Goal: Obtain resource: Download file/media

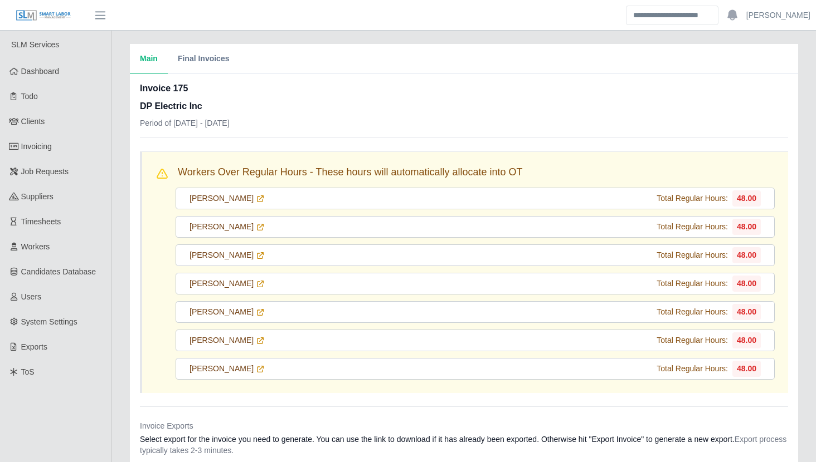
scroll to position [336, 0]
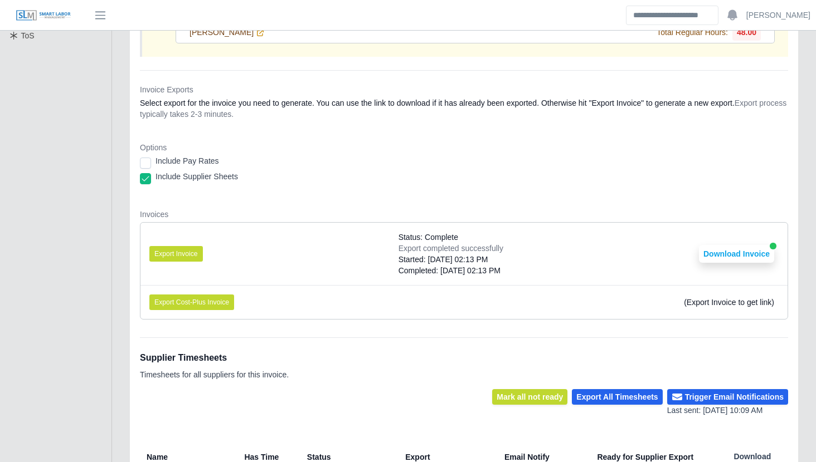
click at [334, 217] on dt "Invoices" at bounding box center [464, 214] width 648 height 11
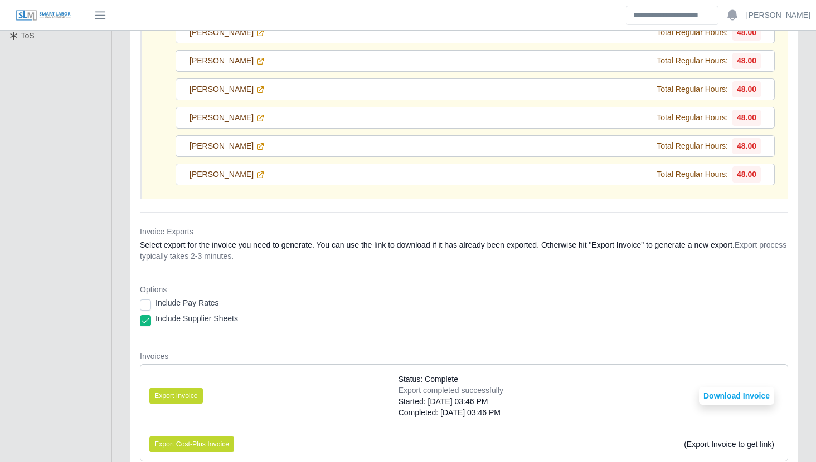
scroll to position [0, 0]
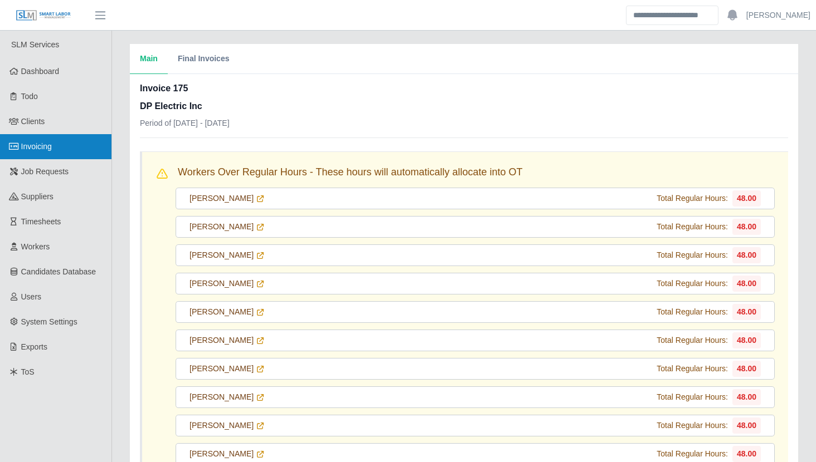
click at [84, 155] on link "Invoicing" at bounding box center [55, 146] width 111 height 25
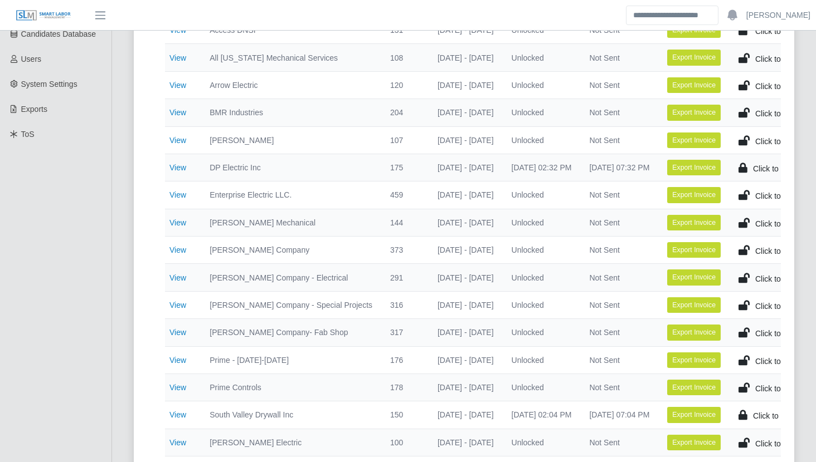
scroll to position [238, 0]
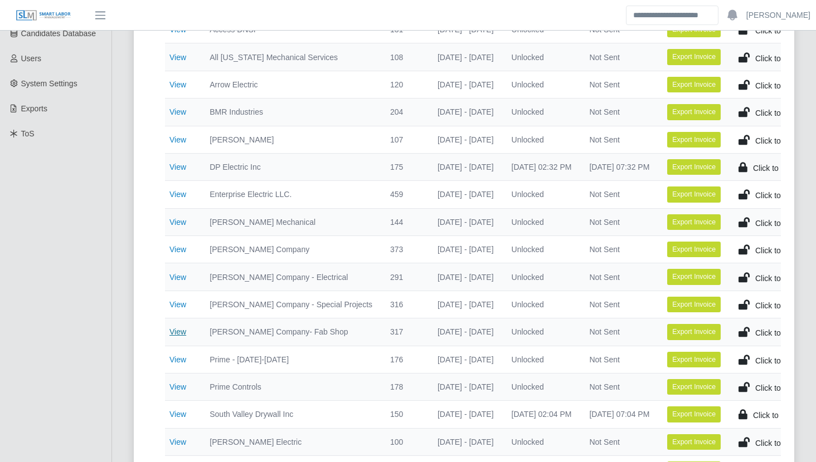
click at [179, 329] on link "View" at bounding box center [177, 332] width 17 height 9
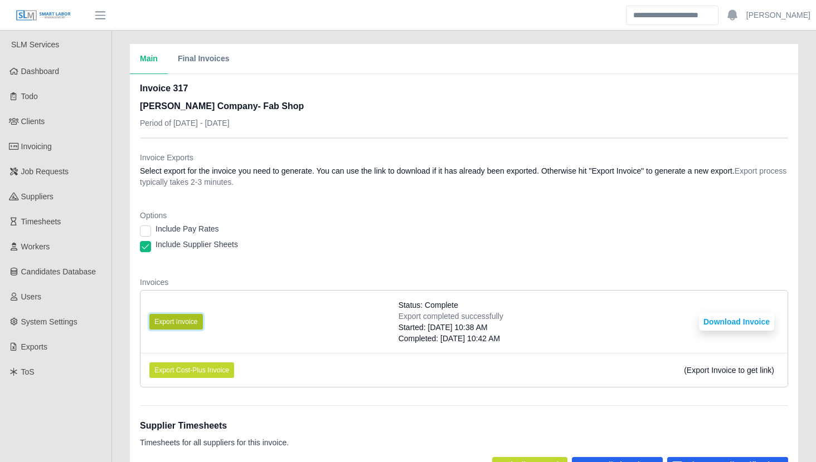
click at [181, 319] on button "Export Invoice" at bounding box center [175, 322] width 53 height 16
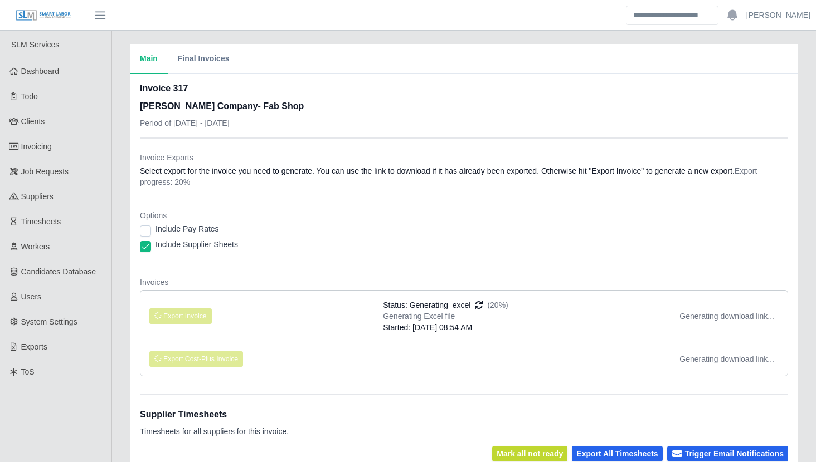
click at [269, 267] on dl "Invoice Exports Select export for the invoice you need to generate. You can use…" at bounding box center [464, 268] width 648 height 233
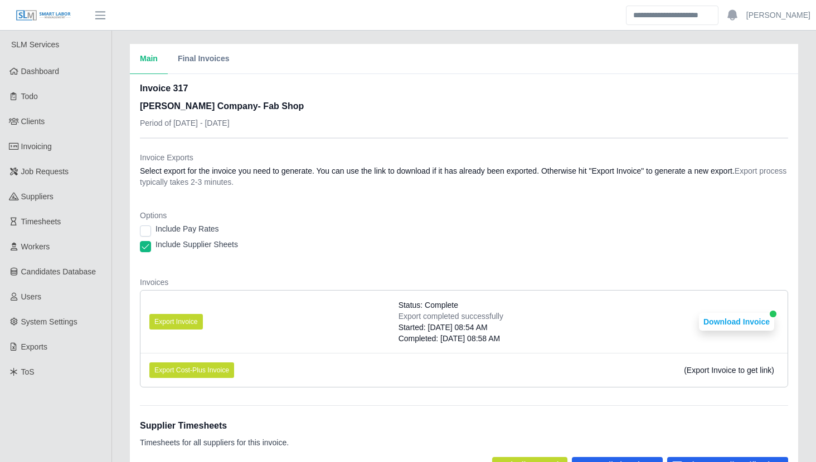
click at [420, 217] on dt "Options" at bounding box center [464, 215] width 648 height 11
click at [118, 303] on div "Main Final Invoices Invoice 317 [PERSON_NAME] Company- Fab Shop Period of [DATE…" at bounding box center [464, 387] width 704 height 686
click at [714, 321] on button "Download Invoice" at bounding box center [736, 322] width 75 height 18
click at [77, 152] on link "Invoicing" at bounding box center [55, 146] width 111 height 25
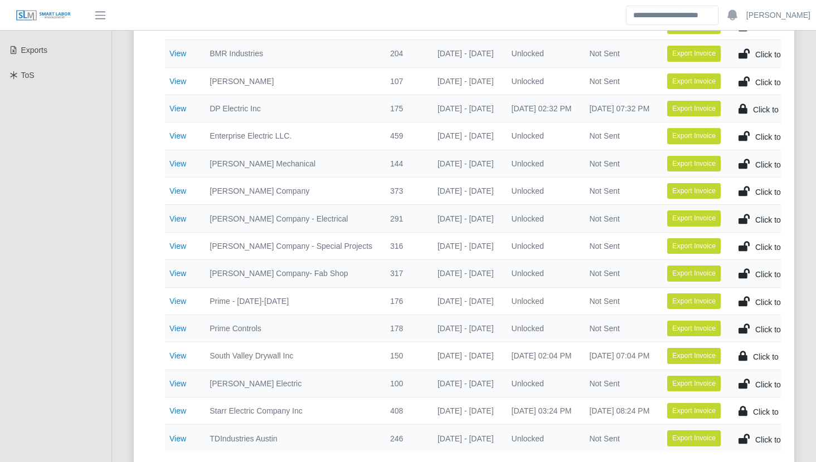
scroll to position [298, 0]
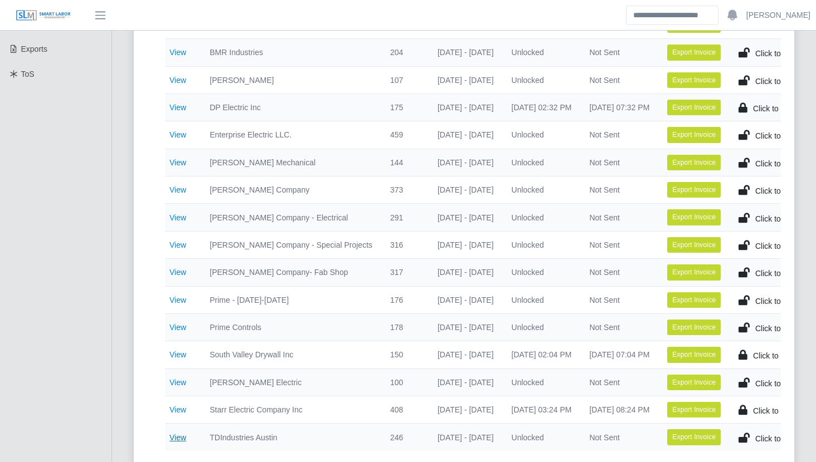
click at [178, 439] on link "View" at bounding box center [177, 437] width 17 height 9
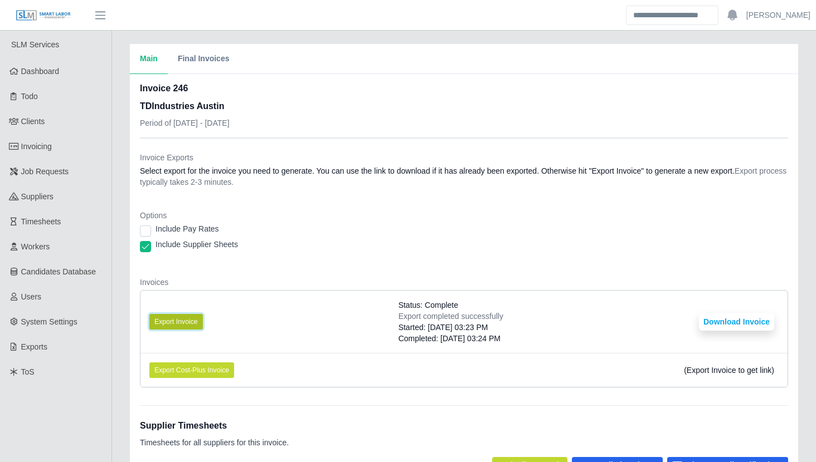
click at [178, 316] on button "Export Invoice" at bounding box center [175, 322] width 53 height 16
click at [218, 280] on dt "Invoices" at bounding box center [464, 282] width 648 height 11
click at [179, 315] on button "Export Invoice" at bounding box center [175, 322] width 53 height 16
click at [303, 270] on dl "Invoice Exports Select export for the invoice you need to generate. You can use…" at bounding box center [464, 274] width 648 height 245
click at [196, 321] on button "Export Invoice" at bounding box center [175, 322] width 53 height 16
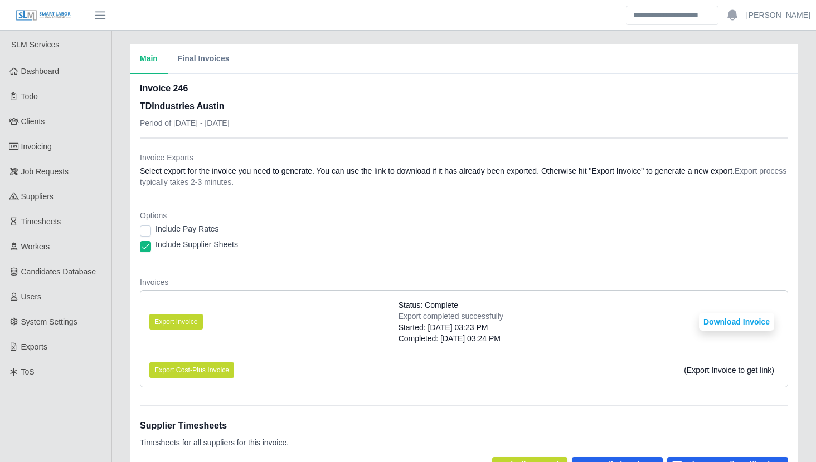
click at [262, 274] on dl "Invoice Exports Select export for the invoice you need to generate. You can use…" at bounding box center [464, 274] width 648 height 245
click at [387, 228] on div "Include Pay Rates" at bounding box center [464, 231] width 648 height 16
click at [186, 321] on button "Export Invoice" at bounding box center [175, 322] width 53 height 16
click at [191, 317] on button "Export Invoice" at bounding box center [175, 322] width 53 height 16
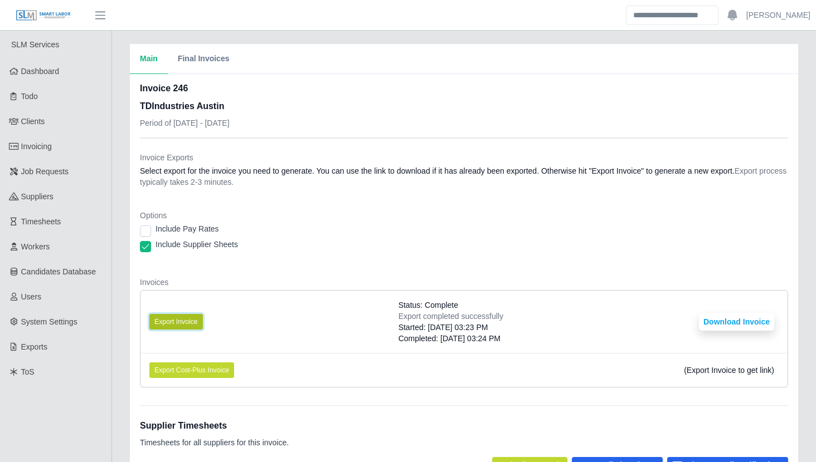
click at [191, 317] on button "Export Invoice" at bounding box center [175, 322] width 53 height 16
click at [304, 278] on dt "Invoices" at bounding box center [464, 282] width 648 height 11
click at [168, 319] on button "Export Invoice" at bounding box center [175, 322] width 53 height 16
click at [368, 268] on dl "Invoice Exports Select export for the invoice you need to generate. You can use…" at bounding box center [464, 274] width 648 height 245
click at [271, 314] on li "Export Invoice Status: Complete Export completed successfully Started: [DATE] 0…" at bounding box center [463, 322] width 647 height 62
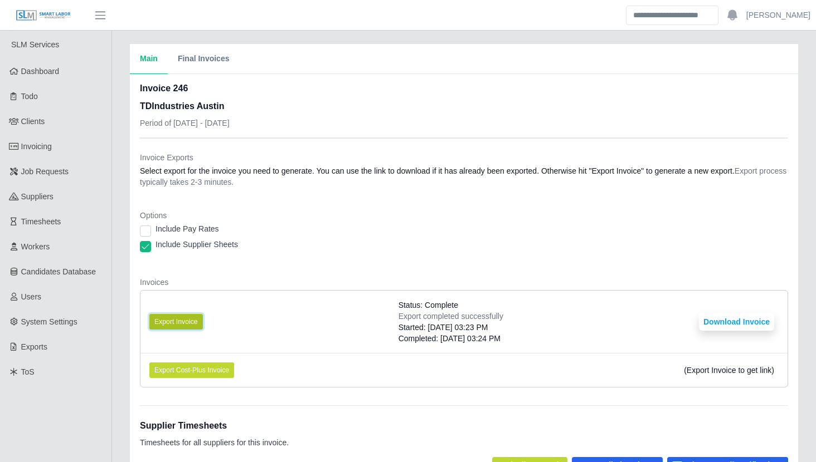
click at [193, 316] on button "Export Invoice" at bounding box center [175, 322] width 53 height 16
click at [191, 315] on button "Export Invoice" at bounding box center [175, 322] width 53 height 16
click at [185, 322] on button "Export Invoice" at bounding box center [175, 322] width 53 height 16
click at [401, 253] on div "Include Supplier Sheets" at bounding box center [464, 247] width 648 height 16
click at [320, 269] on dl "Invoice Exports Select export for the invoice you need to generate. You can use…" at bounding box center [464, 274] width 648 height 245
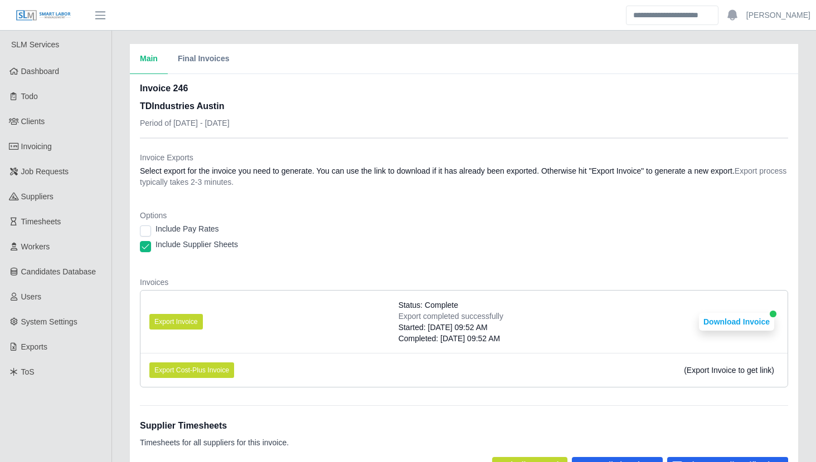
click at [628, 243] on div "Include Supplier Sheets" at bounding box center [464, 247] width 648 height 16
click at [731, 326] on button "Download Invoice" at bounding box center [736, 322] width 75 height 18
click at [271, 230] on div "Include Pay Rates" at bounding box center [464, 231] width 648 height 16
click at [402, 98] on div "Invoice 246 TDIndustries Austin Period of 09/15/2025 - 09/21/2025" at bounding box center [464, 110] width 648 height 56
click at [751, 409] on div "Supplier Timesheets Timesheets for all suppliers for this invoice." at bounding box center [464, 432] width 648 height 52
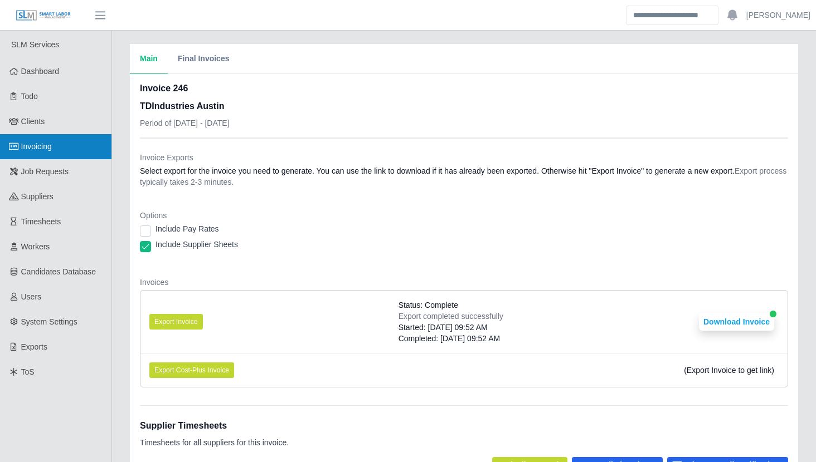
click at [84, 138] on link "Invoicing" at bounding box center [55, 146] width 111 height 25
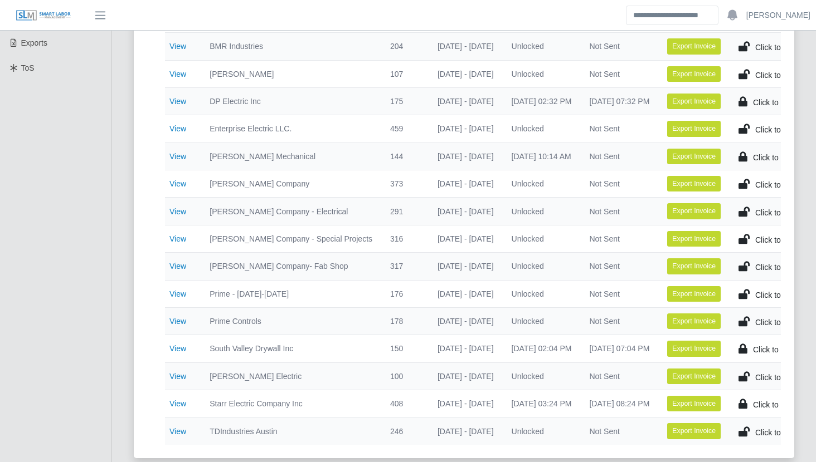
scroll to position [305, 0]
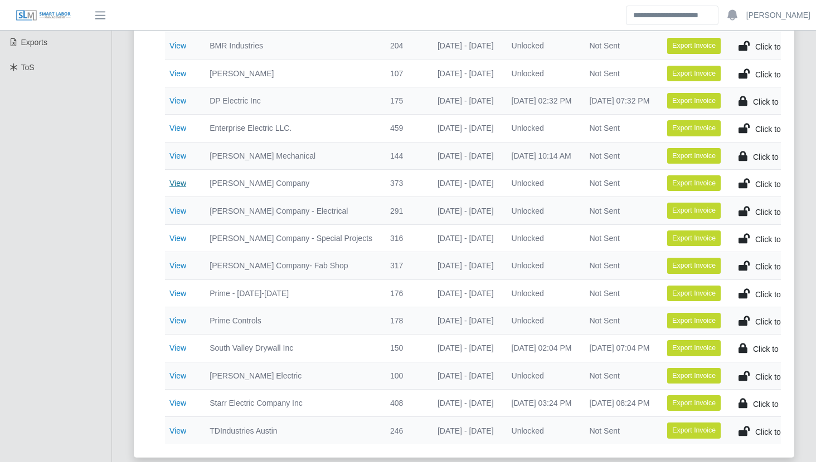
click at [179, 180] on link "View" at bounding box center [177, 183] width 17 height 9
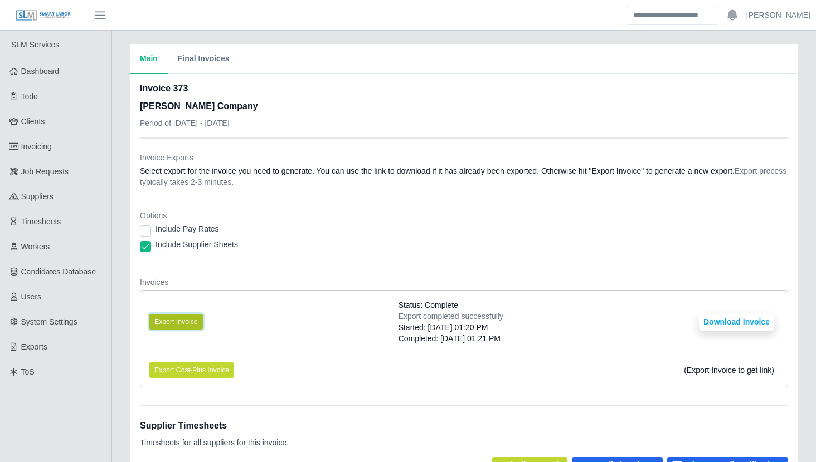
click at [186, 316] on button "Export Invoice" at bounding box center [175, 322] width 53 height 16
click at [707, 318] on button "Download Invoice" at bounding box center [736, 322] width 75 height 18
click at [728, 326] on button "Download Invoice" at bounding box center [736, 322] width 75 height 18
